Goal: Information Seeking & Learning: Learn about a topic

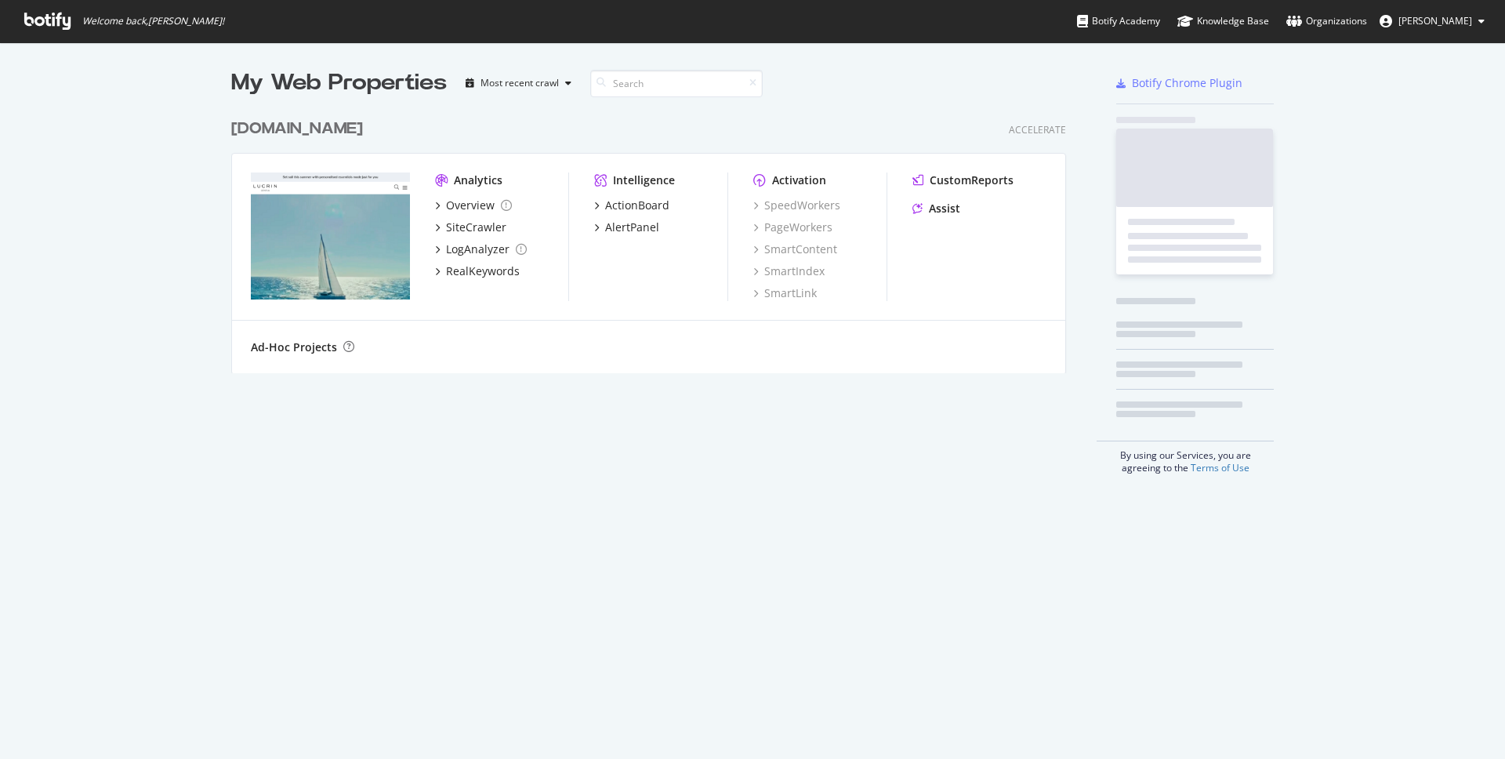
scroll to position [274, 847]
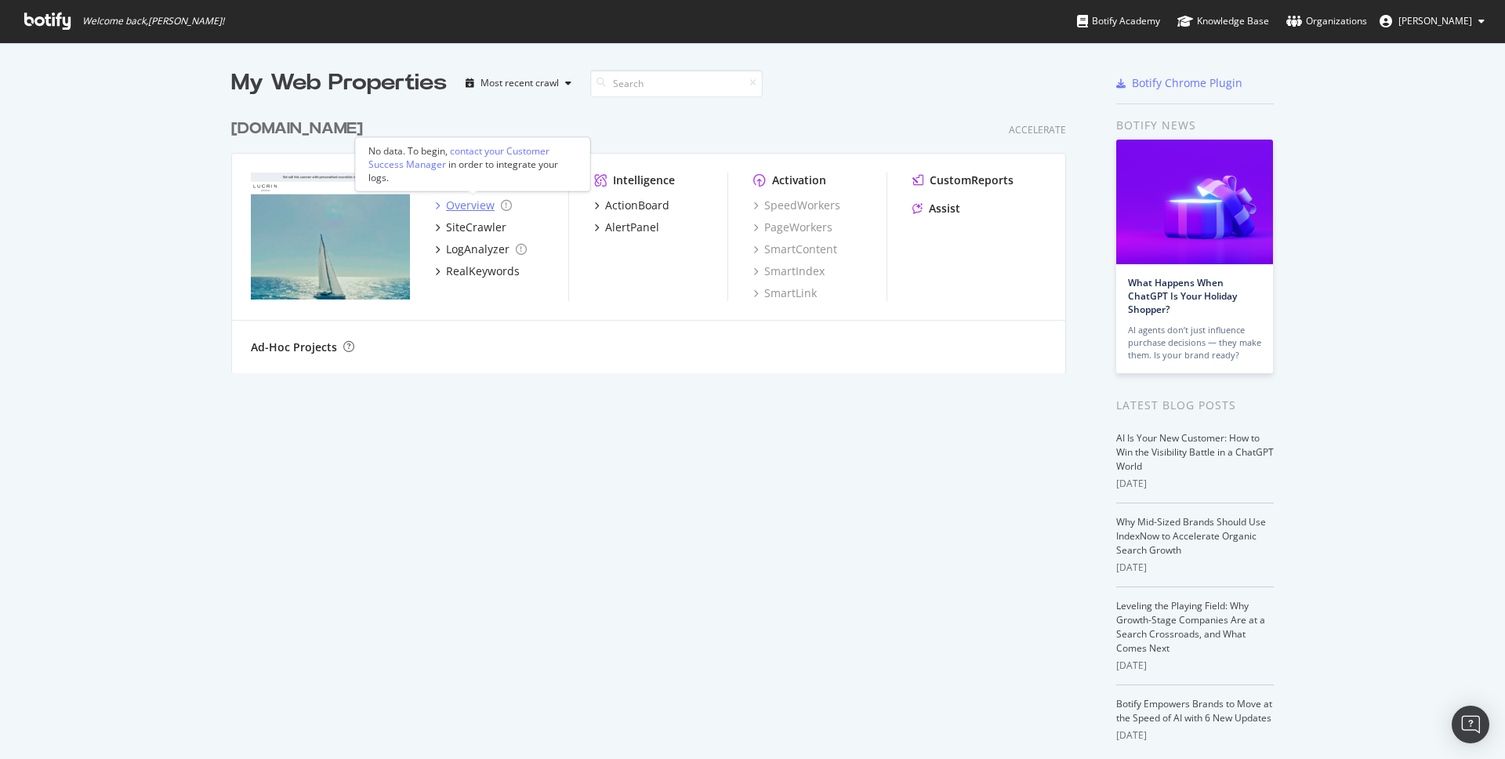
click at [483, 198] on div "Overview" at bounding box center [470, 205] width 49 height 16
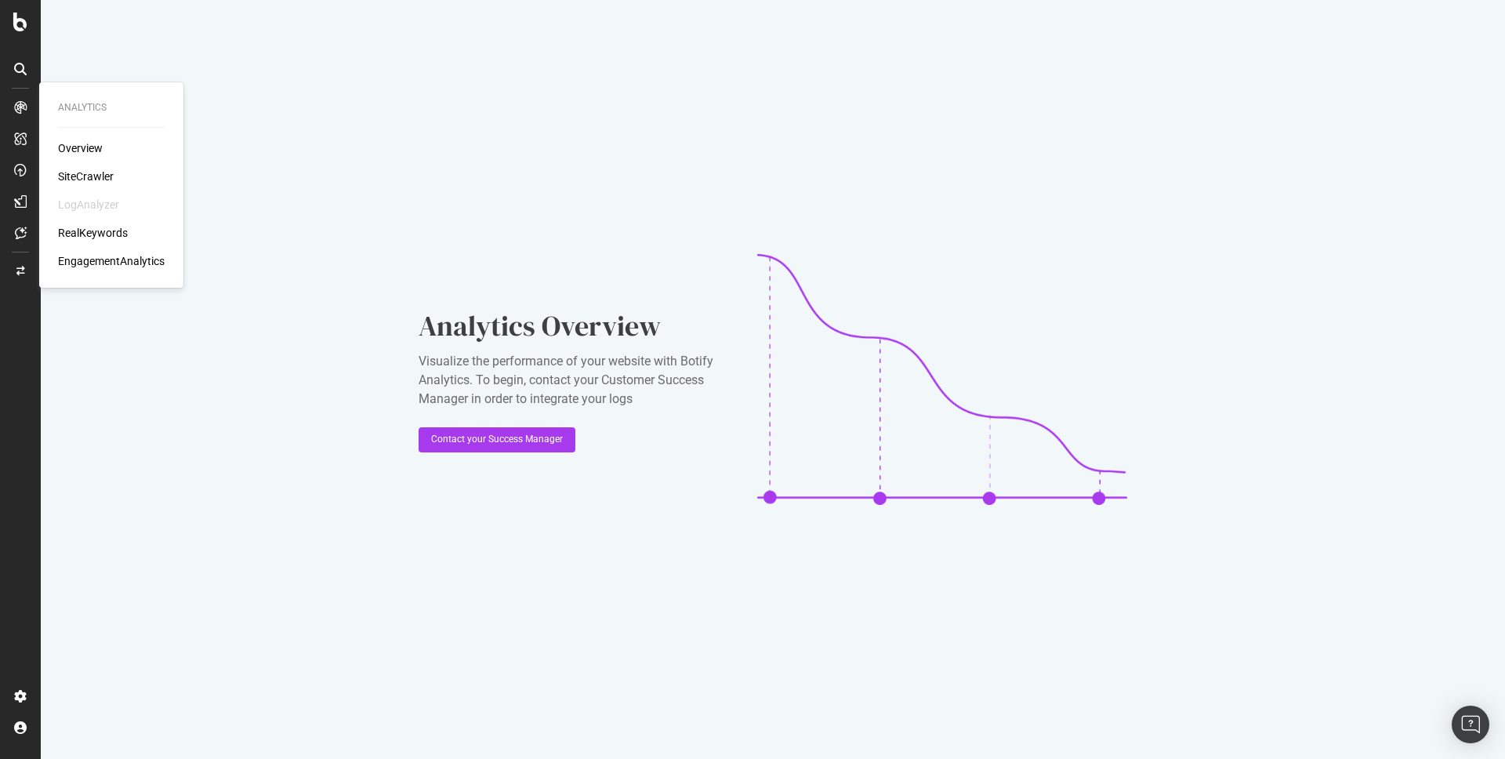
click at [90, 178] on div "SiteCrawler" at bounding box center [86, 176] width 56 height 16
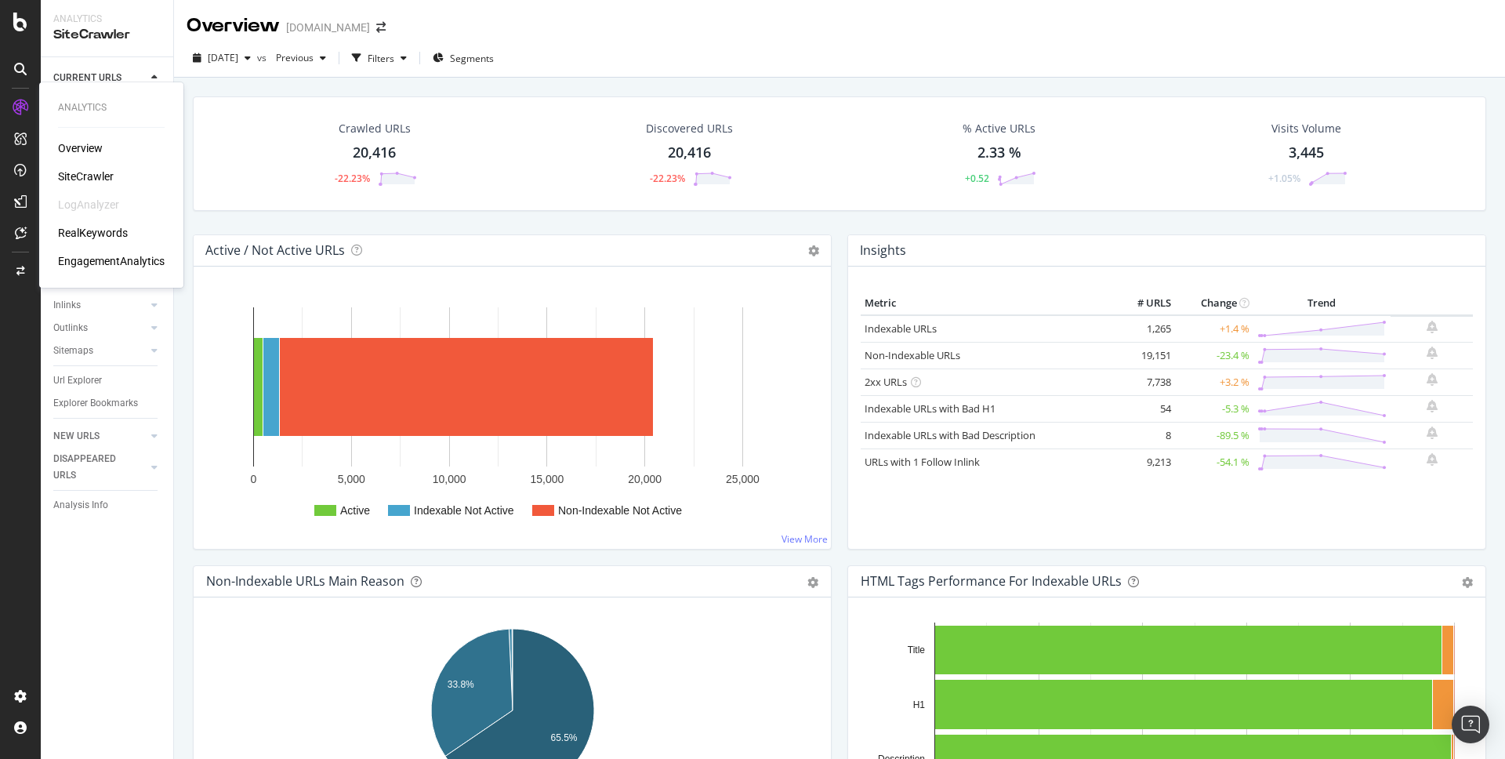
click at [78, 140] on div "Overview" at bounding box center [80, 148] width 45 height 16
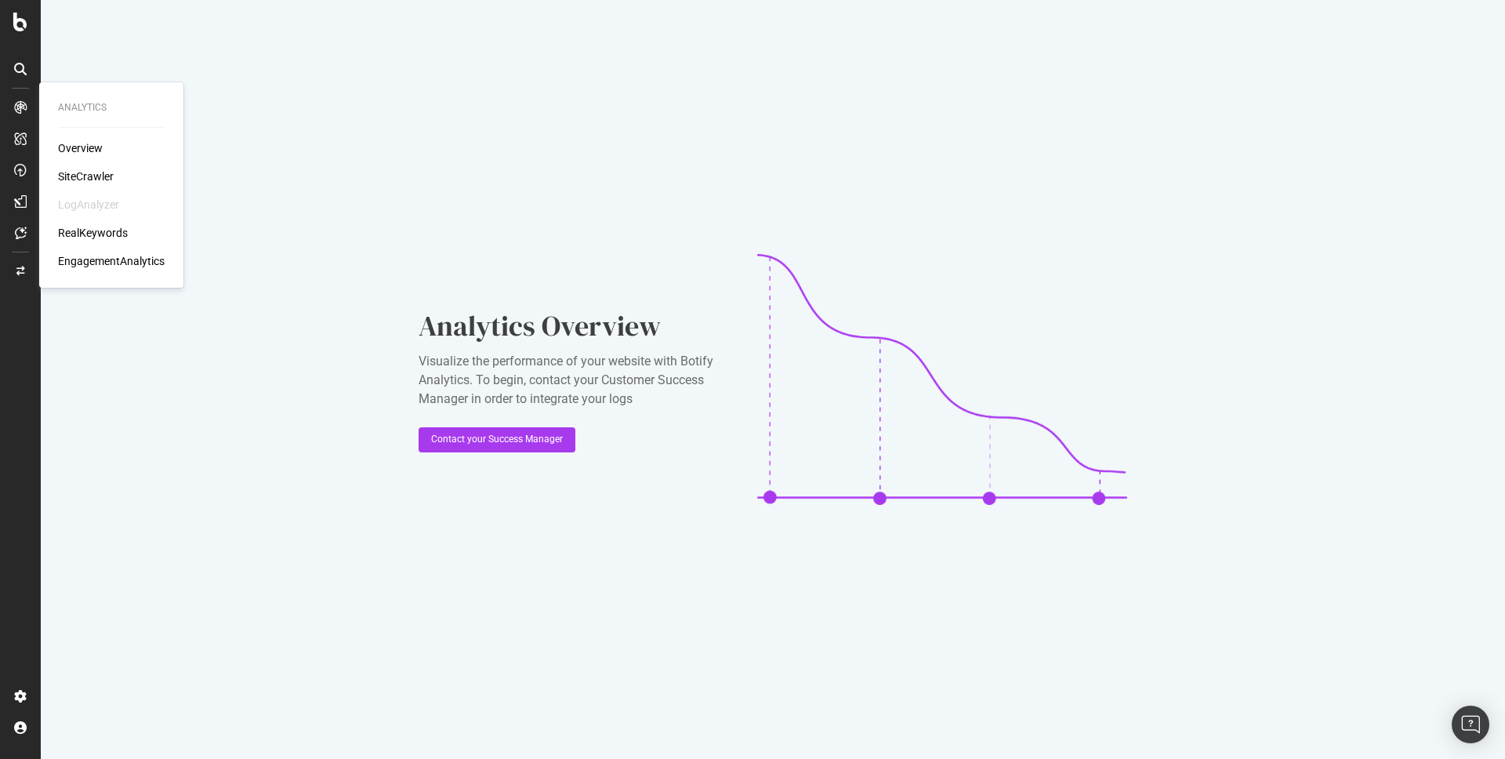
click at [27, 113] on div at bounding box center [20, 107] width 25 height 25
click at [97, 172] on div "SiteCrawler" at bounding box center [86, 176] width 56 height 16
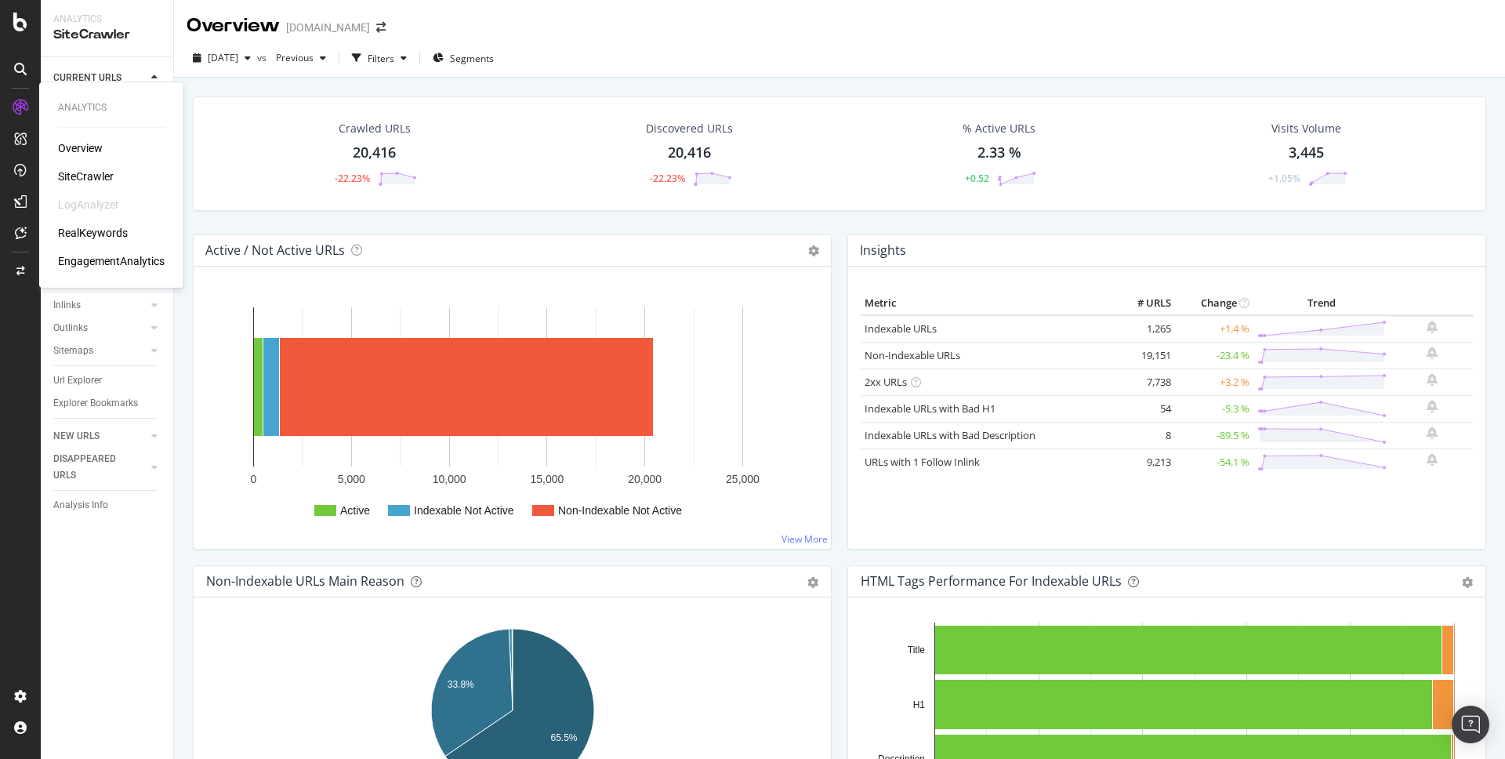
click at [77, 141] on div "Overview" at bounding box center [80, 148] width 45 height 16
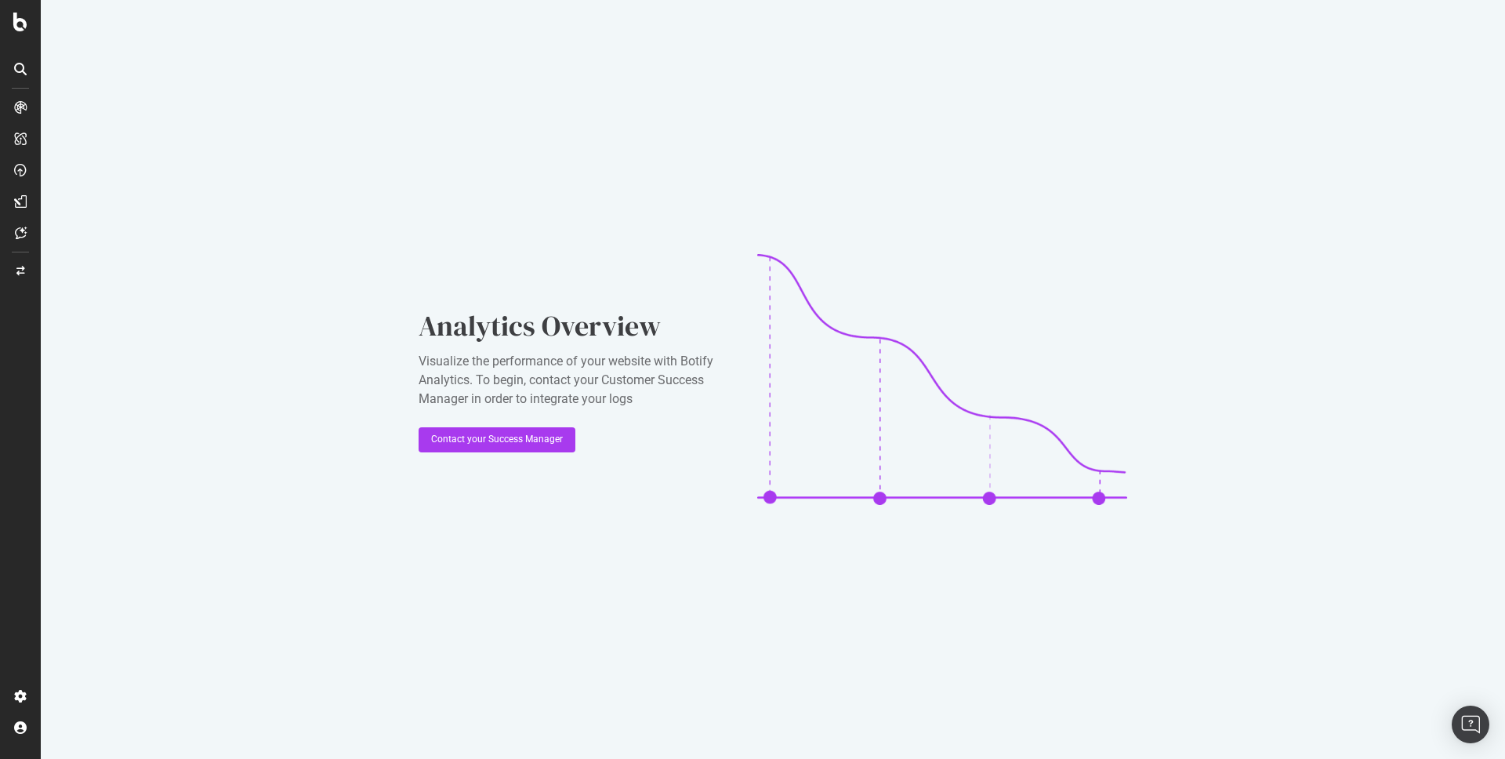
click at [533, 371] on div "Visualize the performance of your website with Botify Analytics. To begin, cont…" at bounding box center [574, 380] width 313 height 56
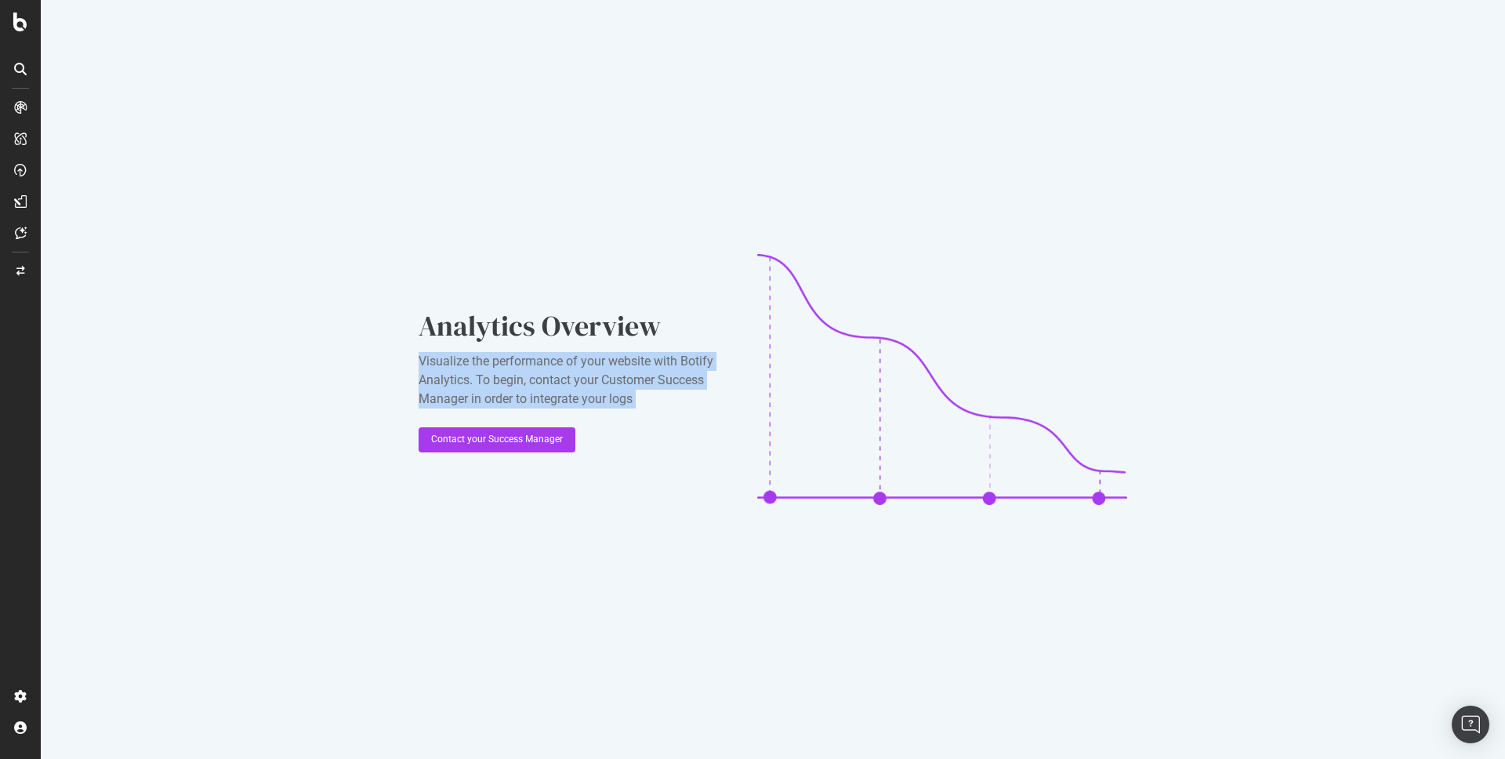
click at [533, 371] on div "Visualize the performance of your website with Botify Analytics. To begin, cont…" at bounding box center [574, 380] width 313 height 56
click at [108, 184] on div "ActionBoard" at bounding box center [88, 180] width 61 height 16
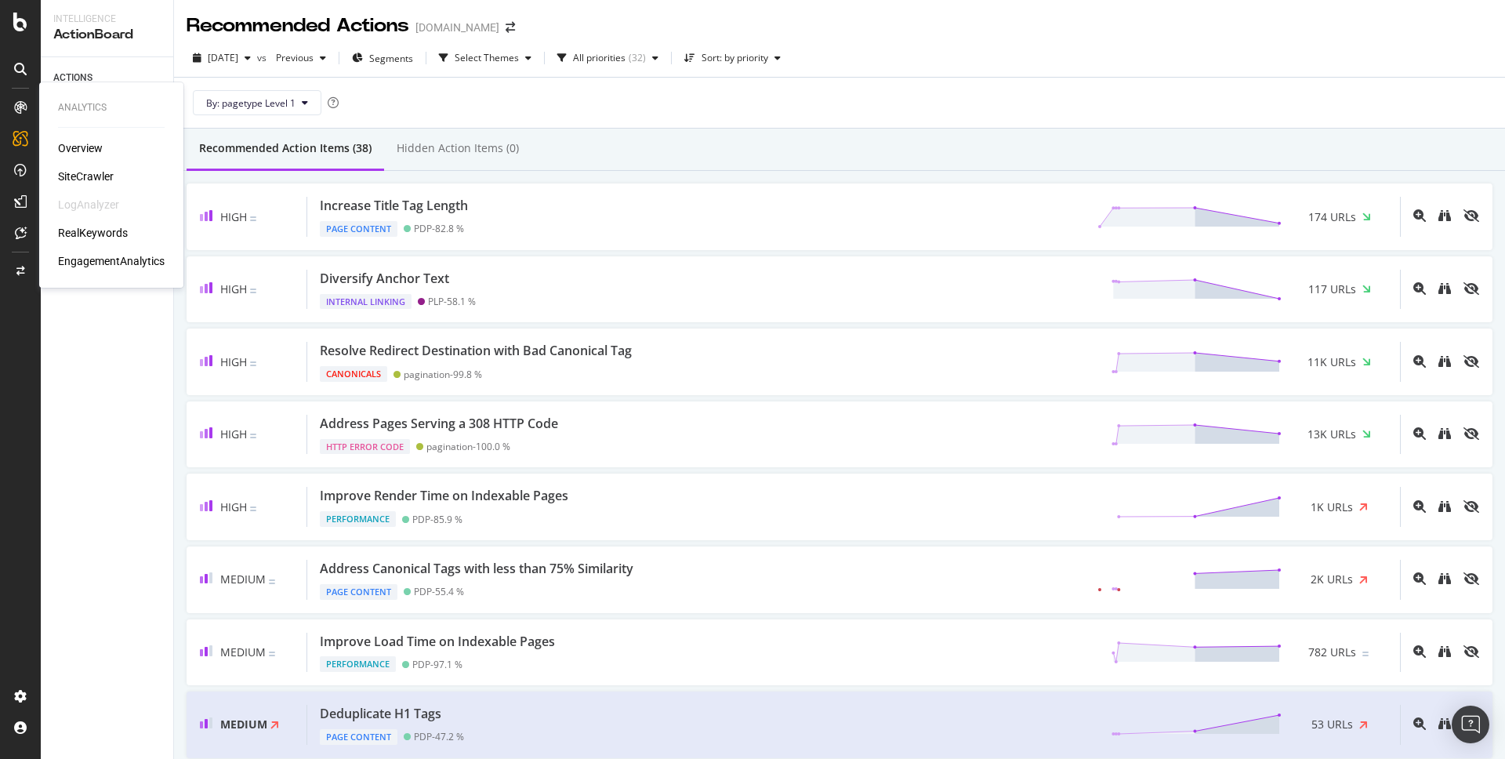
click at [107, 177] on div "SiteCrawler" at bounding box center [86, 176] width 56 height 16
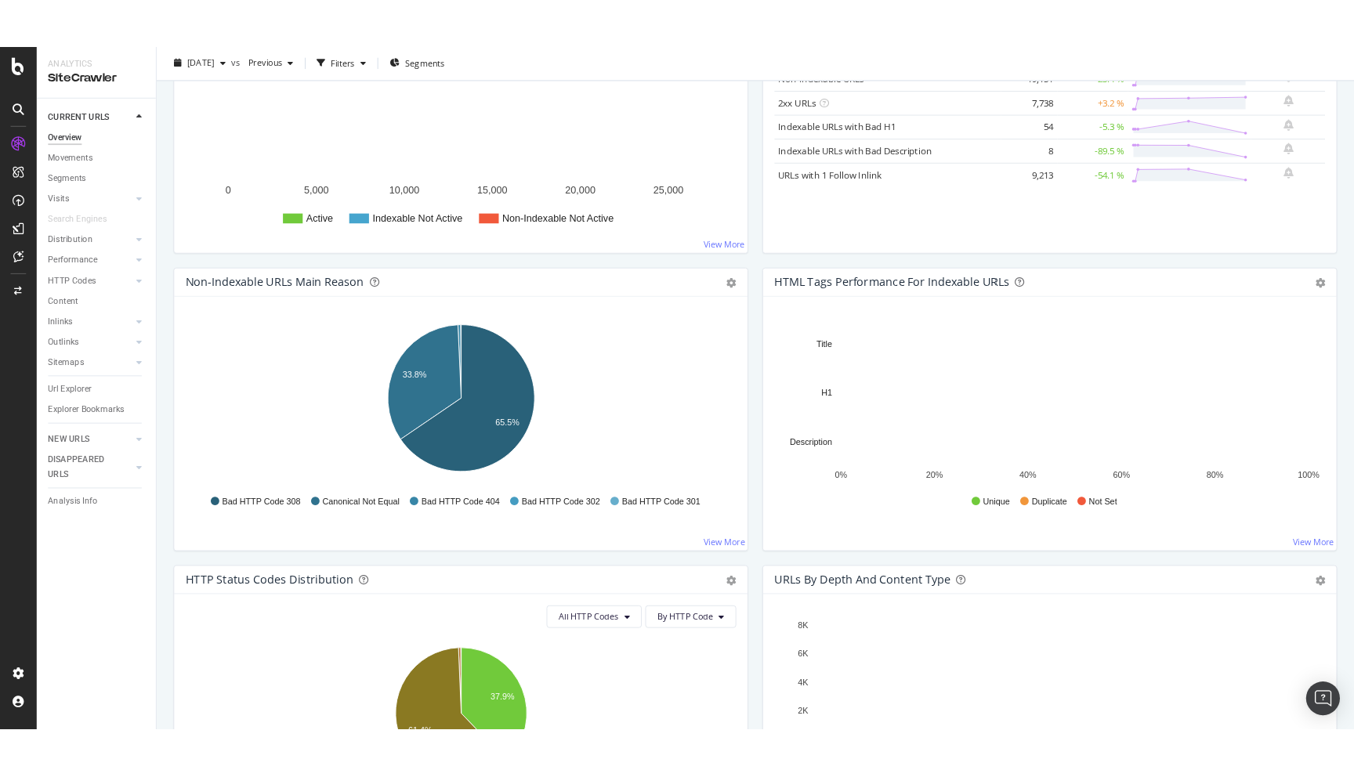
scroll to position [491, 0]
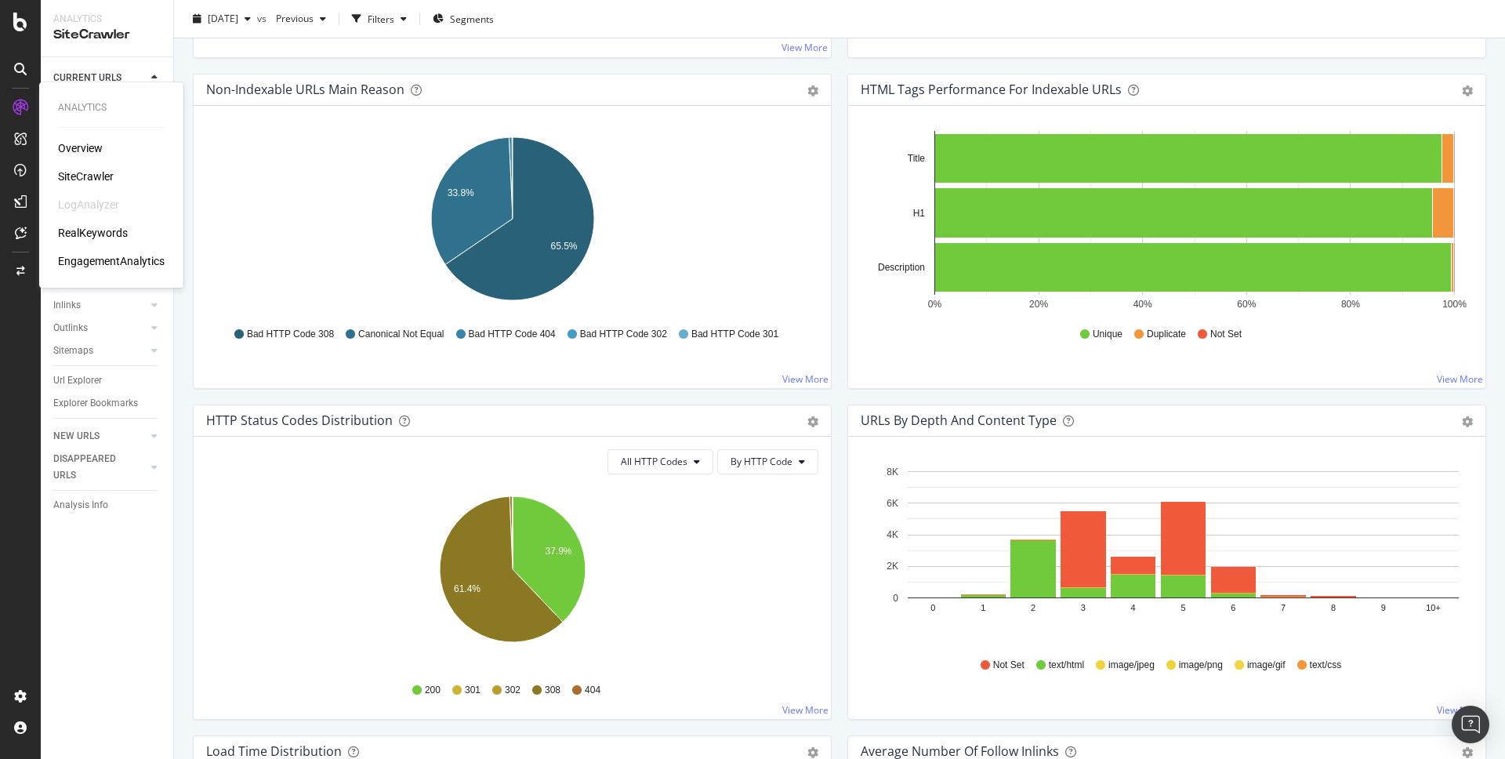
click at [95, 149] on div "Overview" at bounding box center [80, 148] width 45 height 16
